Goal: Find contact information: Find contact information

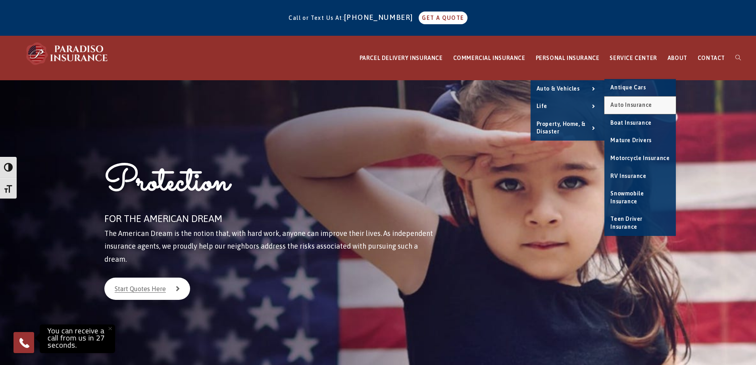
click at [633, 106] on span "Auto Insurance" at bounding box center [630, 105] width 41 height 6
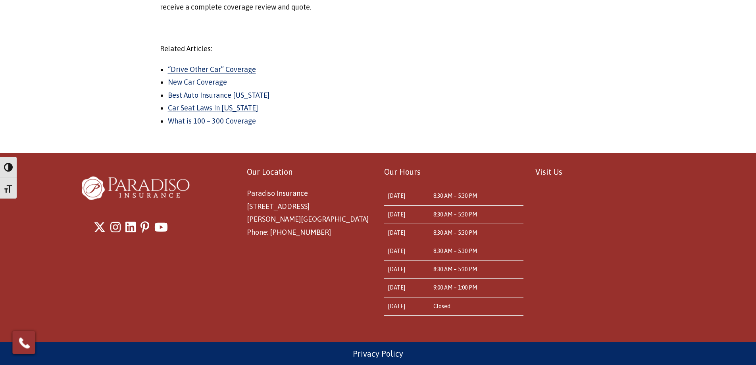
scroll to position [1194, 0]
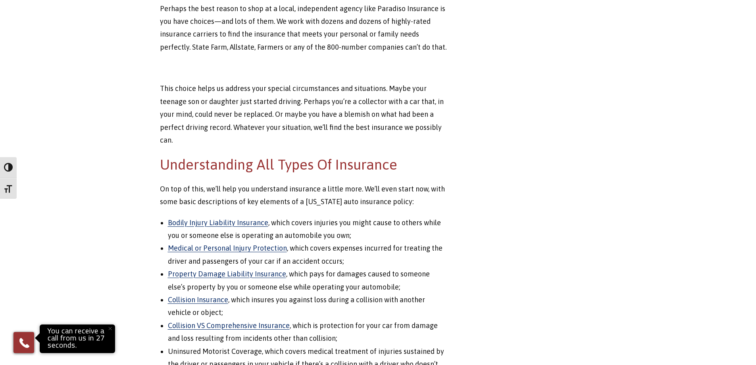
drag, startPoint x: 476, startPoint y: 224, endPoint x: 459, endPoint y: 230, distance: 18.4
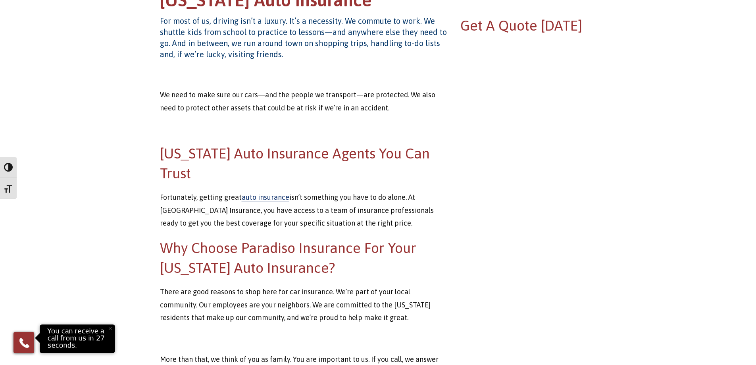
scroll to position [202, 0]
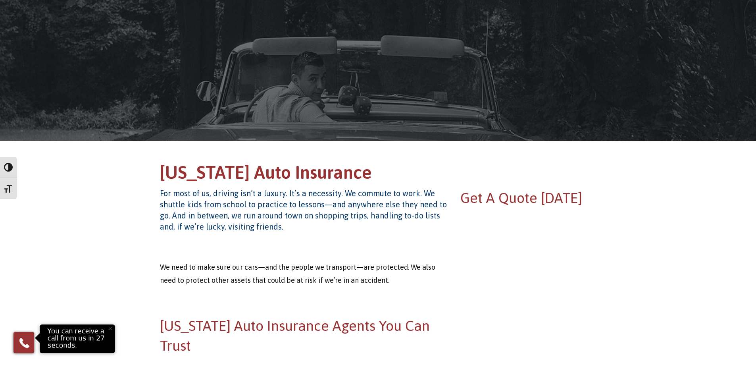
scroll to position [0, 0]
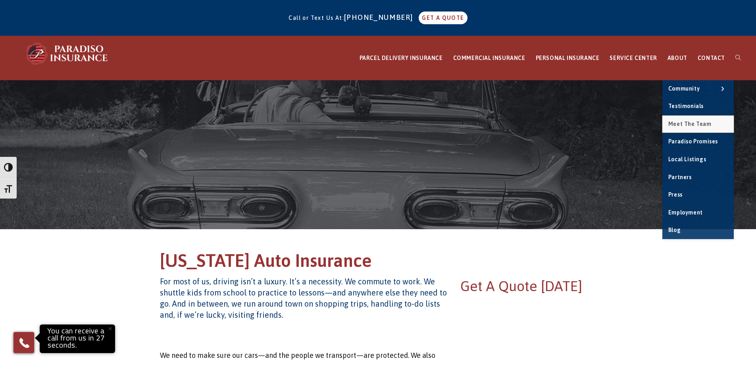
click at [676, 121] on span "Meet the Team" at bounding box center [689, 124] width 43 height 6
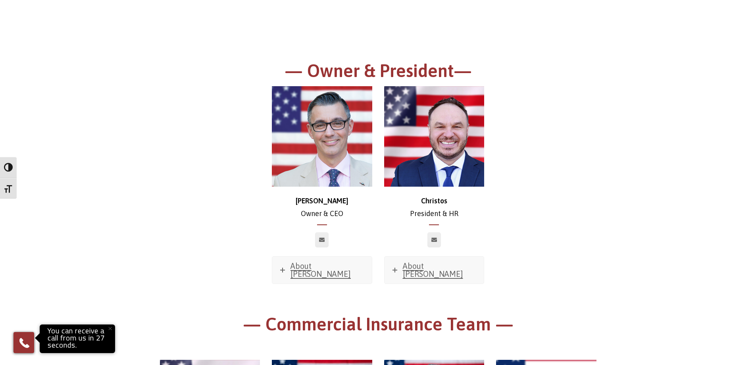
scroll to position [2602, 0]
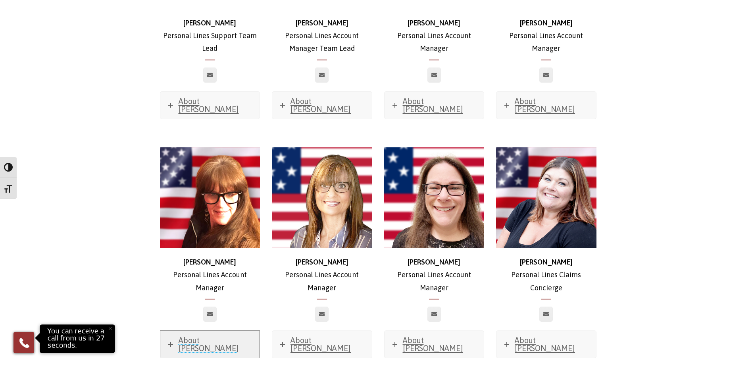
click at [197, 335] on span "About Paula" at bounding box center [209, 343] width 60 height 17
